Goal: Task Accomplishment & Management: Use online tool/utility

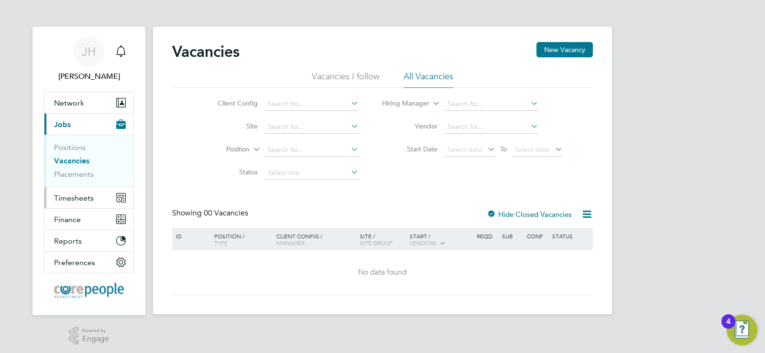
click at [86, 200] on span "Timesheets" at bounding box center [74, 198] width 40 height 9
click at [71, 147] on link "Positions" at bounding box center [70, 147] width 32 height 9
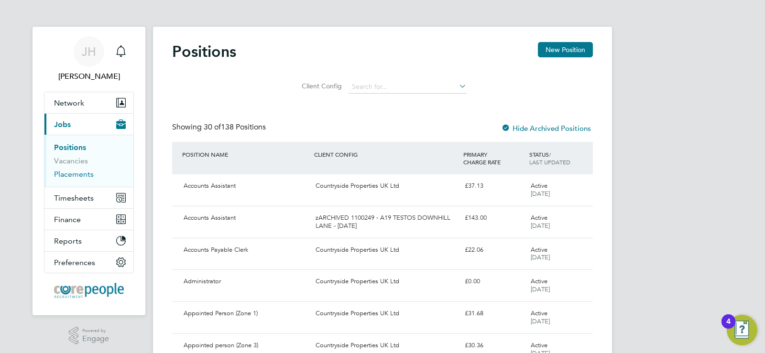
click at [73, 177] on link "Placements" at bounding box center [74, 174] width 40 height 9
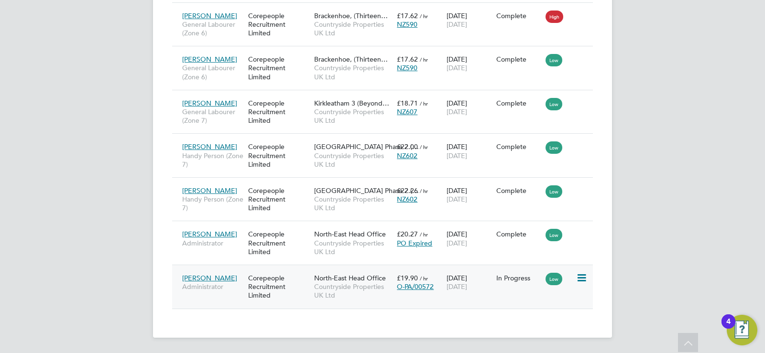
click at [204, 280] on span "[PERSON_NAME]" at bounding box center [209, 278] width 55 height 9
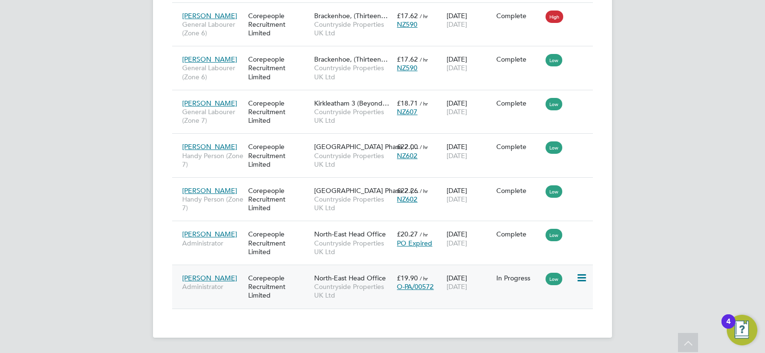
click at [579, 278] on icon at bounding box center [581, 277] width 10 height 11
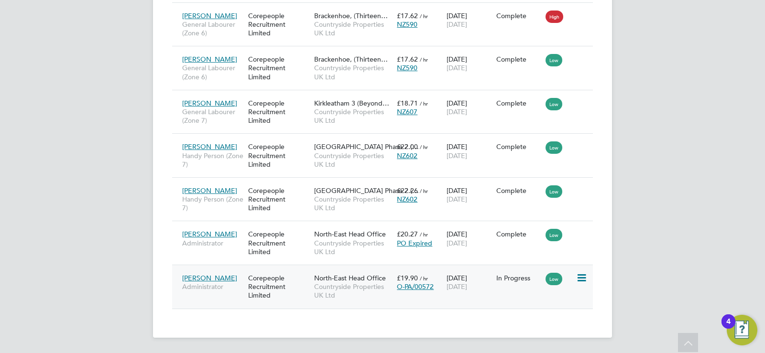
click at [417, 283] on span "O-PA/00572" at bounding box center [415, 287] width 37 height 9
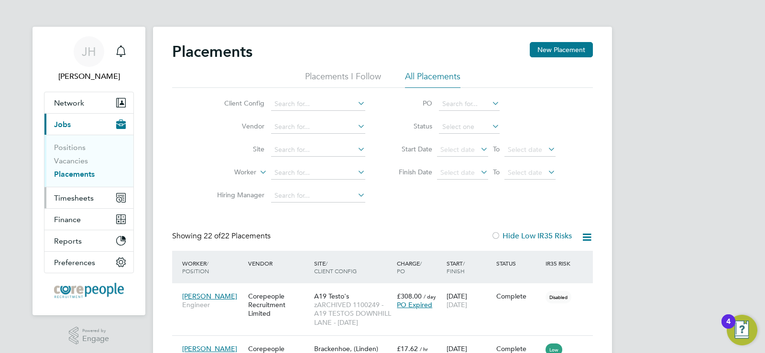
click at [73, 197] on span "Timesheets" at bounding box center [74, 198] width 40 height 9
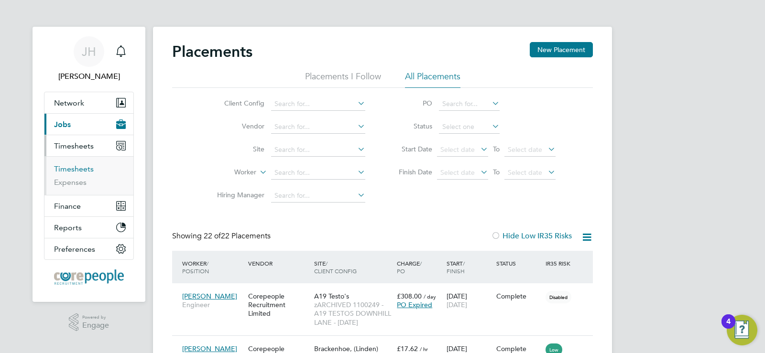
click at [80, 171] on link "Timesheets" at bounding box center [74, 168] width 40 height 9
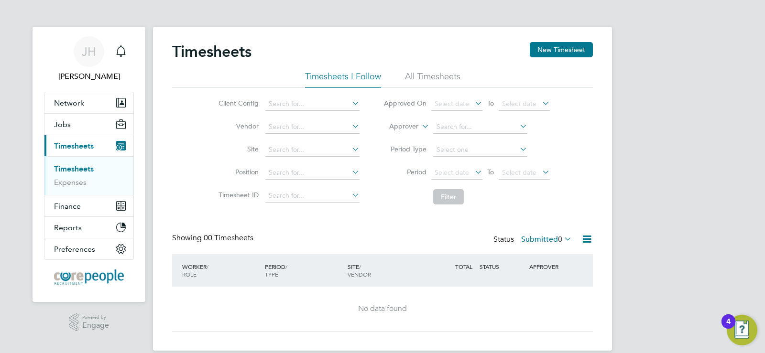
click at [428, 79] on li "All Timesheets" at bounding box center [432, 79] width 55 height 17
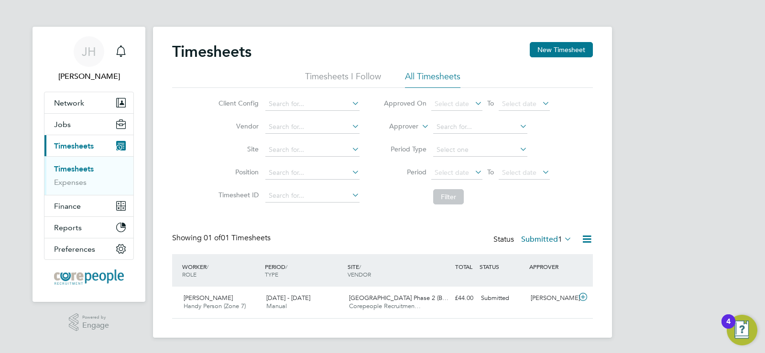
click at [473, 104] on icon at bounding box center [473, 103] width 0 height 13
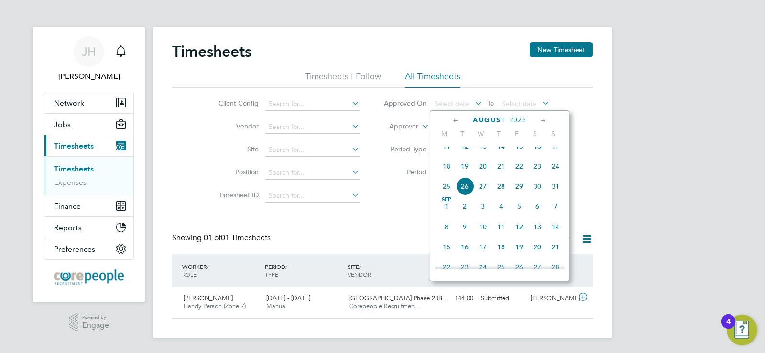
click at [464, 175] on span "19" at bounding box center [465, 166] width 18 height 18
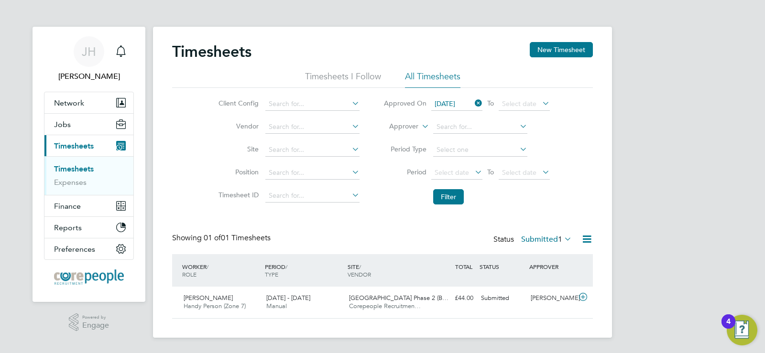
click at [540, 104] on icon at bounding box center [540, 103] width 0 height 13
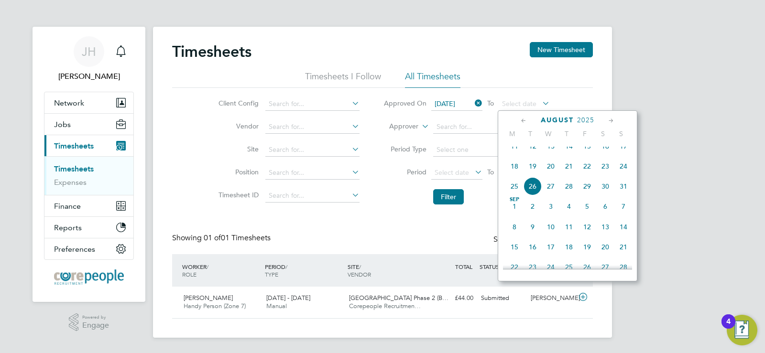
click at [531, 193] on span "26" at bounding box center [532, 186] width 18 height 18
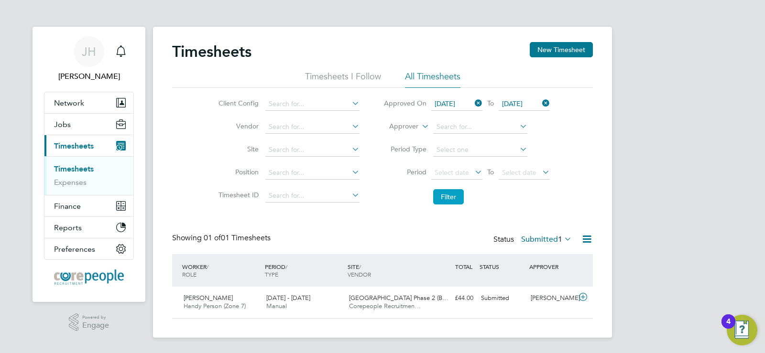
click at [443, 197] on button "Filter" at bounding box center [448, 196] width 31 height 15
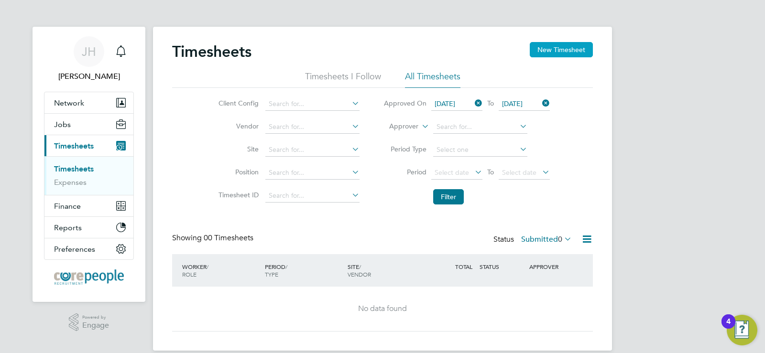
click at [549, 48] on button "New Timesheet" at bounding box center [561, 49] width 63 height 15
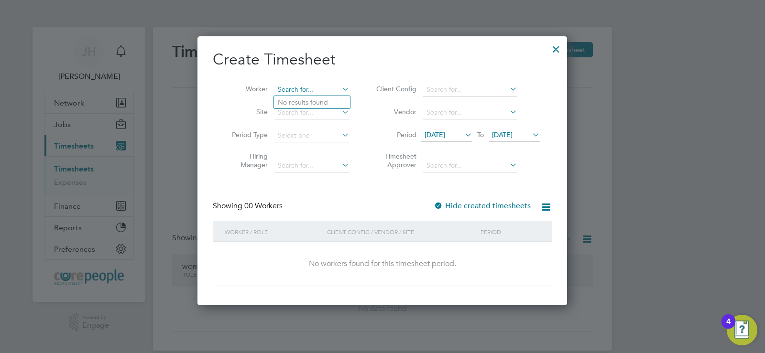
click at [298, 93] on input at bounding box center [311, 89] width 75 height 13
click at [333, 99] on b "Grave" at bounding box center [342, 102] width 19 height 8
type input "[PERSON_NAME]"
click at [530, 136] on icon at bounding box center [530, 134] width 0 height 13
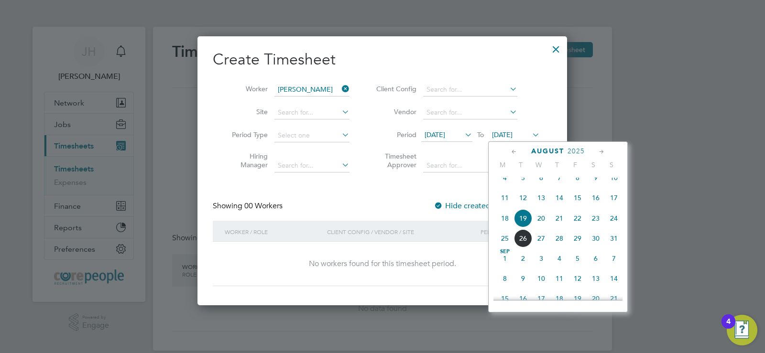
click at [593, 243] on span "30" at bounding box center [596, 238] width 18 height 18
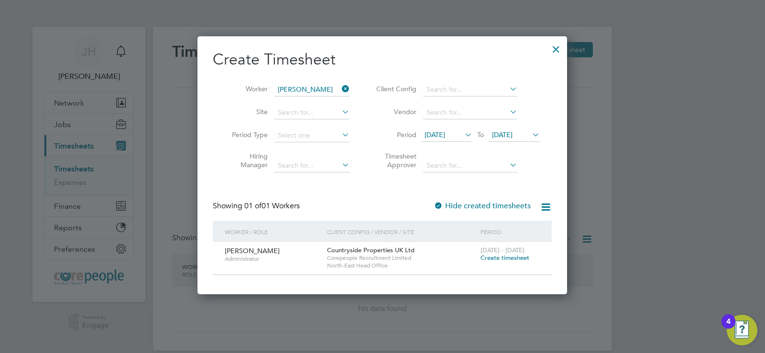
click at [551, 48] on div at bounding box center [555, 46] width 17 height 17
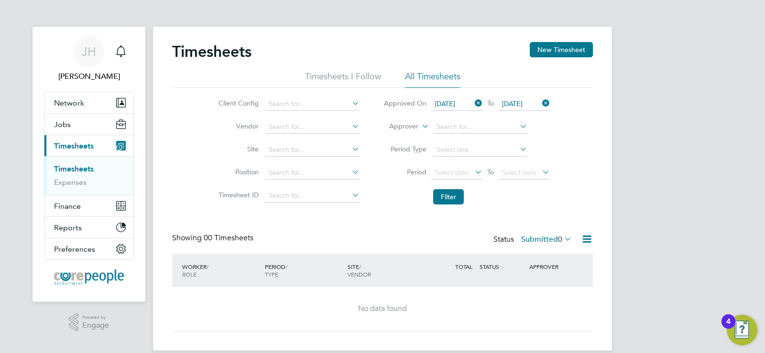
click at [562, 239] on icon at bounding box center [562, 238] width 0 height 13
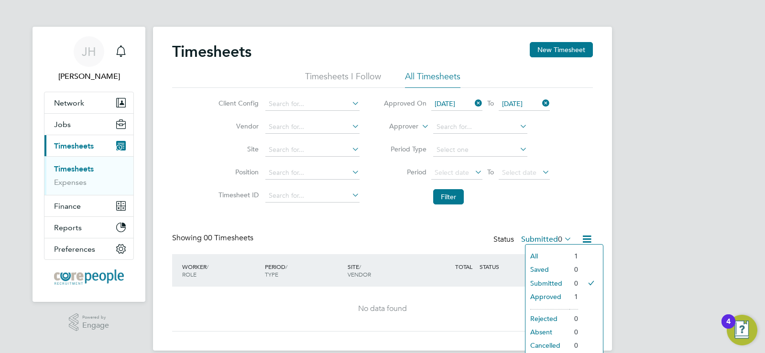
click at [564, 295] on li "Approved" at bounding box center [547, 296] width 44 height 13
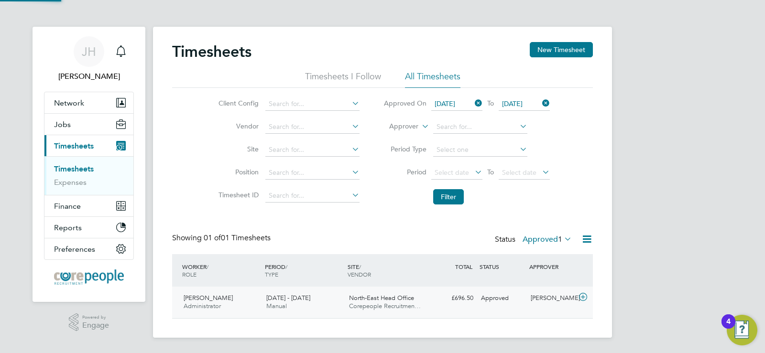
scroll to position [24, 83]
click at [562, 242] on icon at bounding box center [562, 238] width 0 height 13
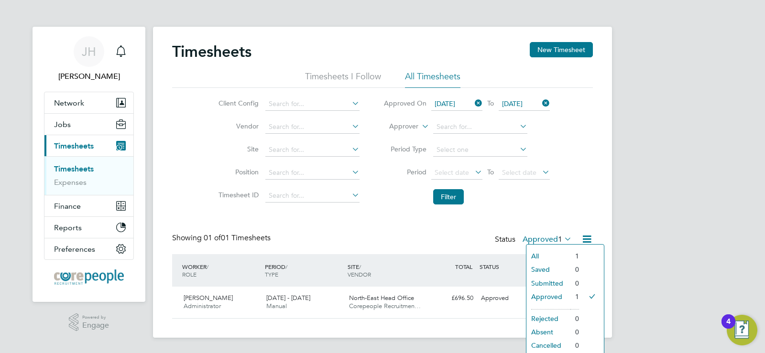
scroll to position [5, 0]
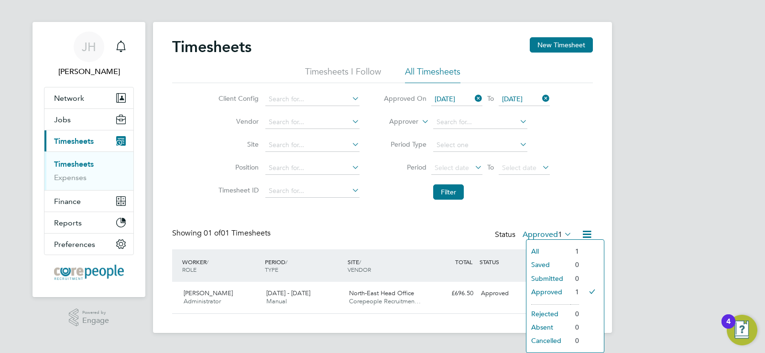
click at [546, 251] on li "All" at bounding box center [548, 251] width 44 height 13
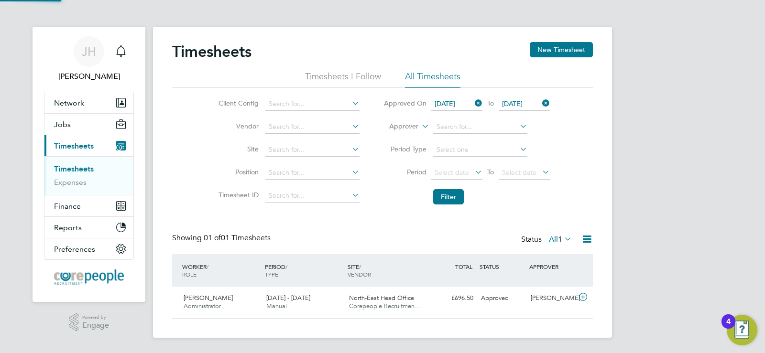
scroll to position [24, 83]
click at [562, 236] on icon at bounding box center [562, 238] width 0 height 13
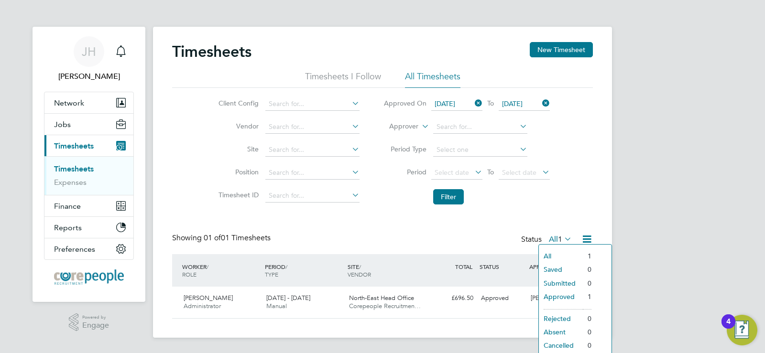
click at [566, 295] on li "Approved" at bounding box center [561, 296] width 44 height 13
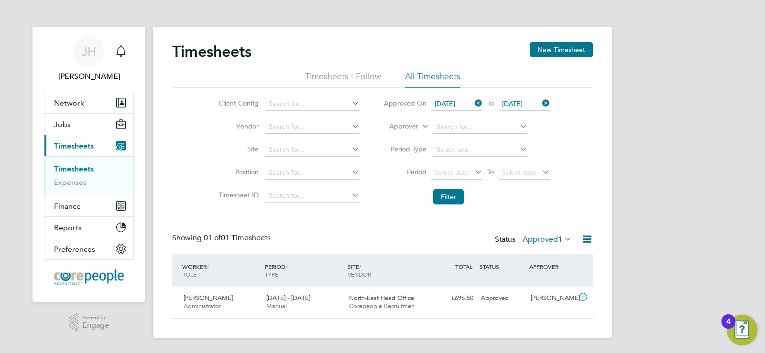
click at [562, 237] on icon at bounding box center [562, 238] width 0 height 13
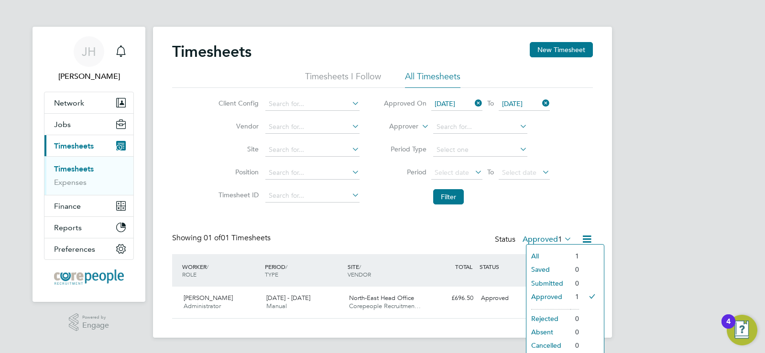
click at [552, 256] on li "All" at bounding box center [548, 256] width 44 height 13
